Goal: Complete application form

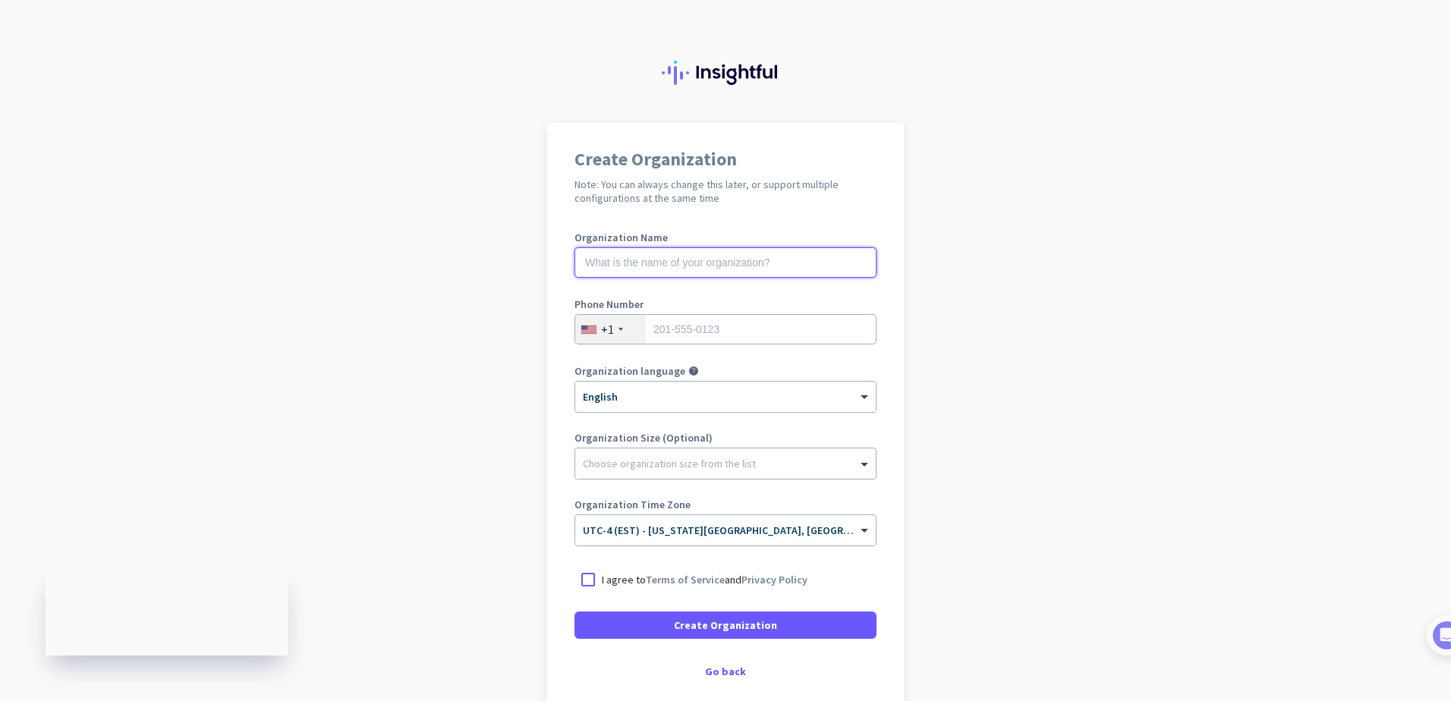
click at [668, 266] on input "text" at bounding box center [725, 262] width 302 height 30
type input "Mercor"
click at [695, 341] on input "tel" at bounding box center [725, 329] width 302 height 30
type input "2232440375"
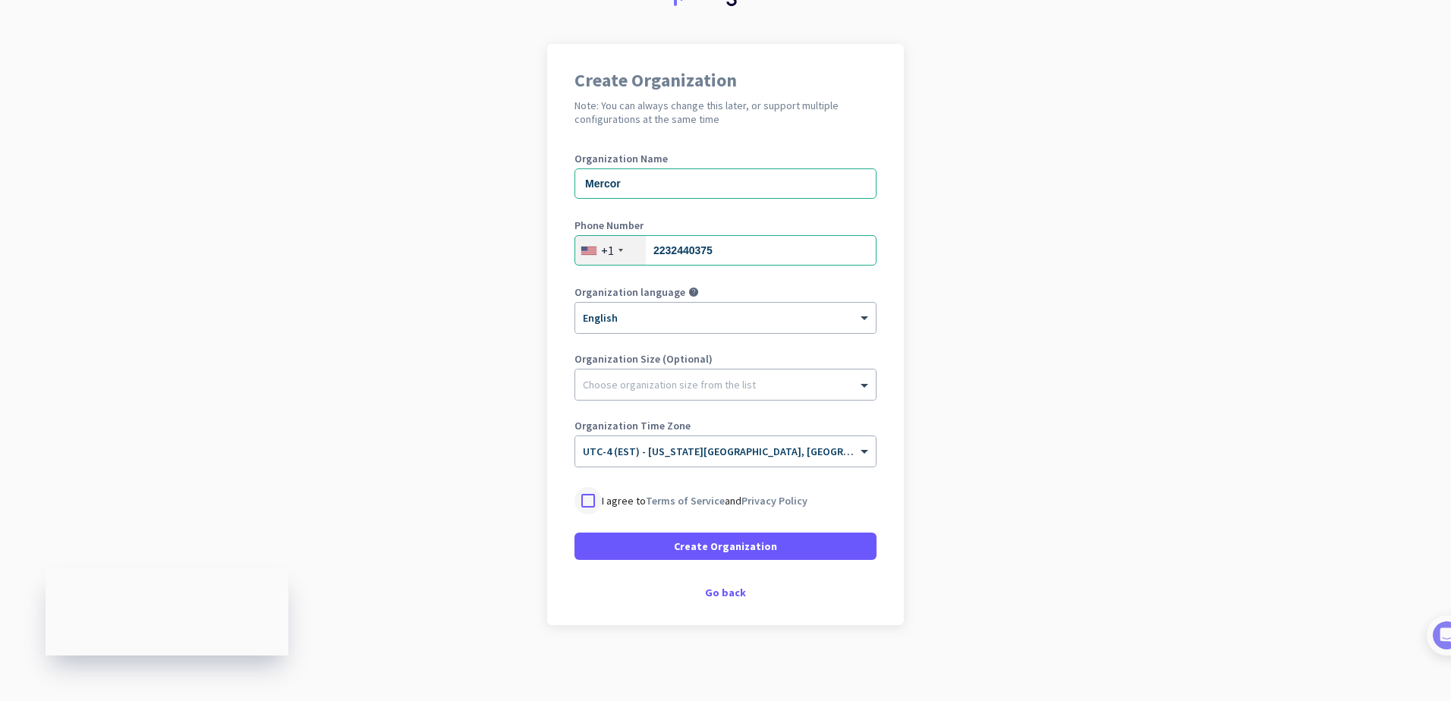
click at [583, 500] on div at bounding box center [587, 500] width 27 height 27
click at [766, 543] on span at bounding box center [725, 546] width 302 height 36
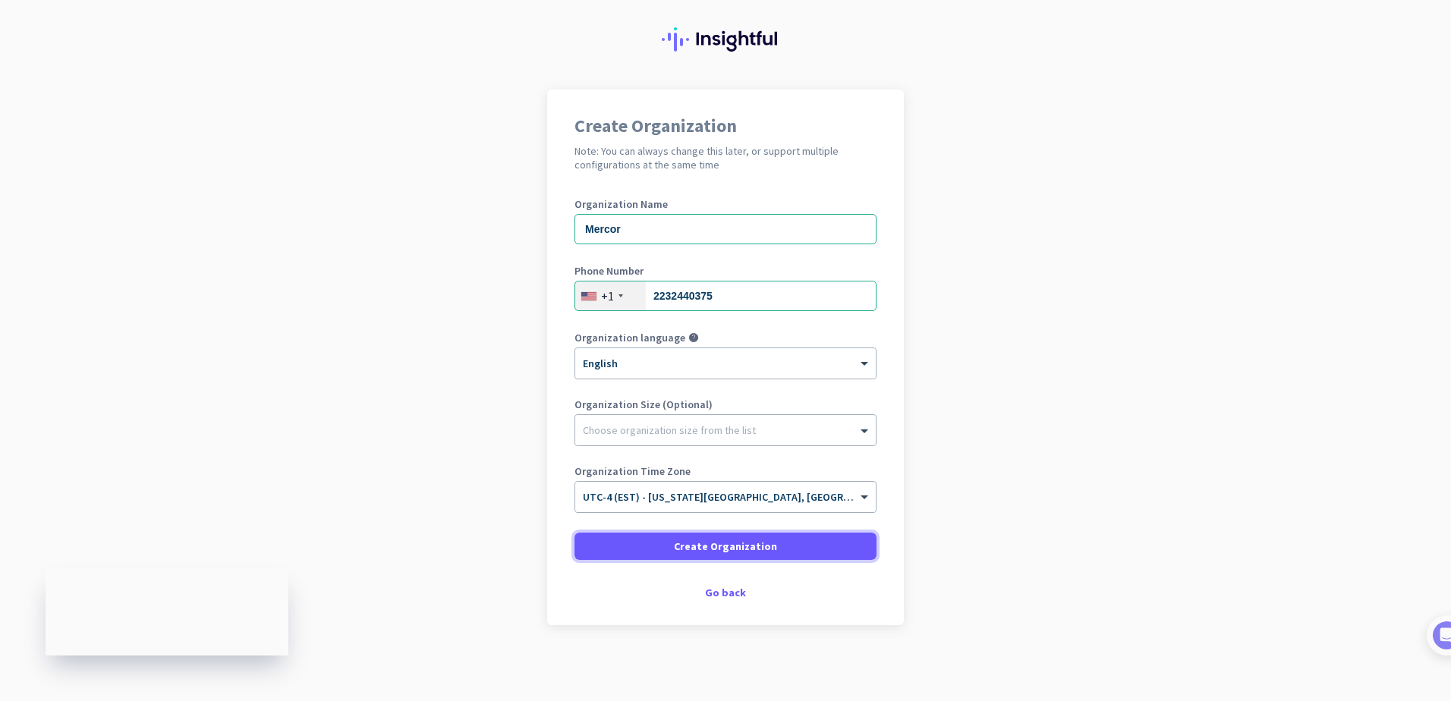
scroll to position [33, 0]
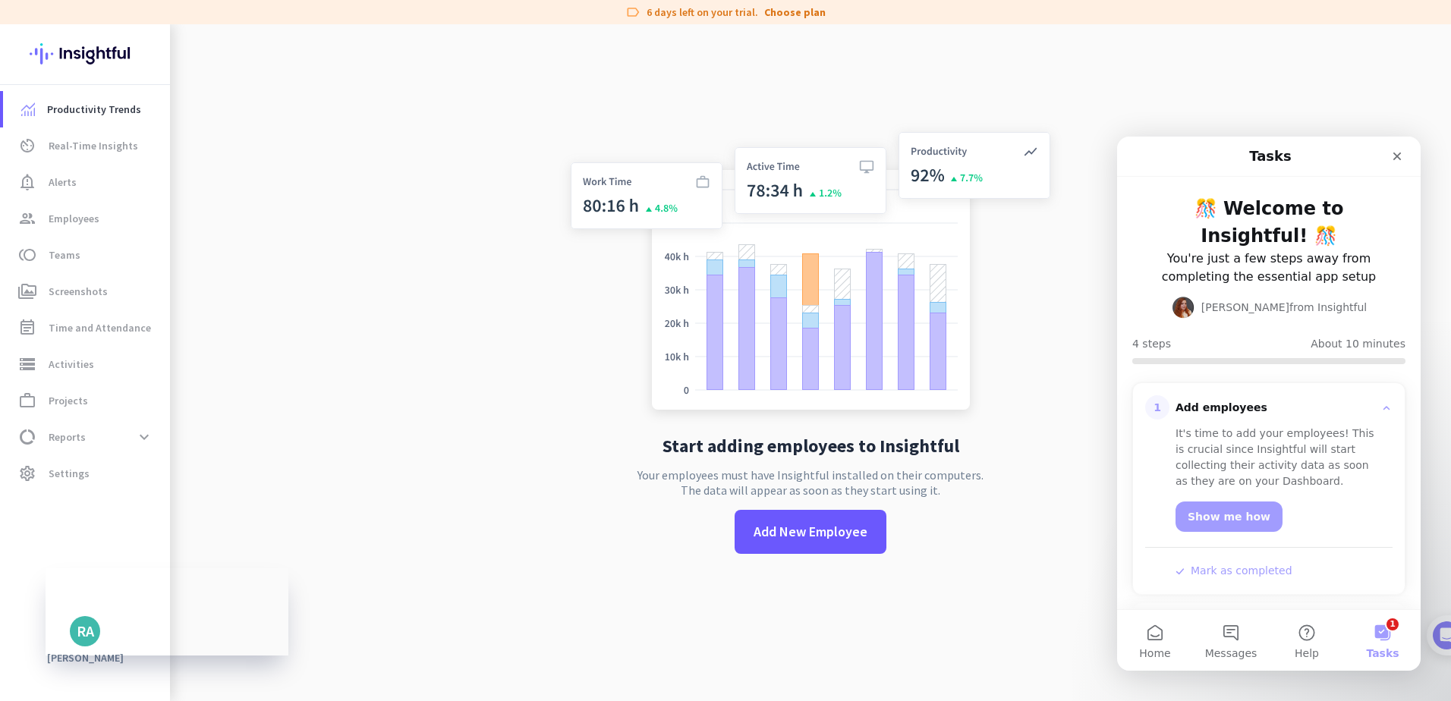
click at [1088, 310] on app-no-employees "Start adding employees to Insightful Your employees must have Insightful instal…" at bounding box center [810, 350] width 1281 height 701
click at [1379, 641] on button "1 Tasks" at bounding box center [1382, 640] width 76 height 61
click at [1394, 154] on icon "Close" at bounding box center [1397, 156] width 8 height 8
